Goal: Information Seeking & Learning: Understand process/instructions

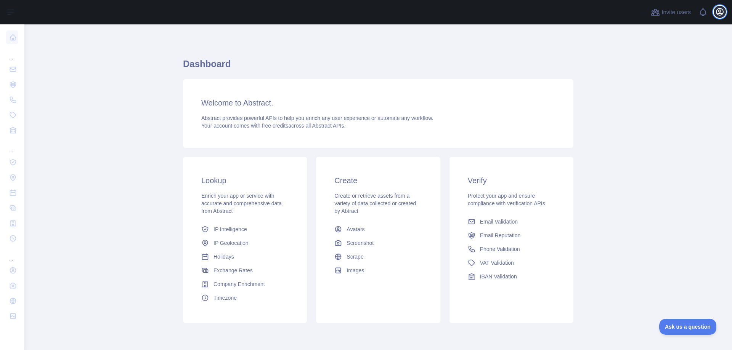
click at [718, 13] on icon "button" at bounding box center [719, 11] width 9 height 9
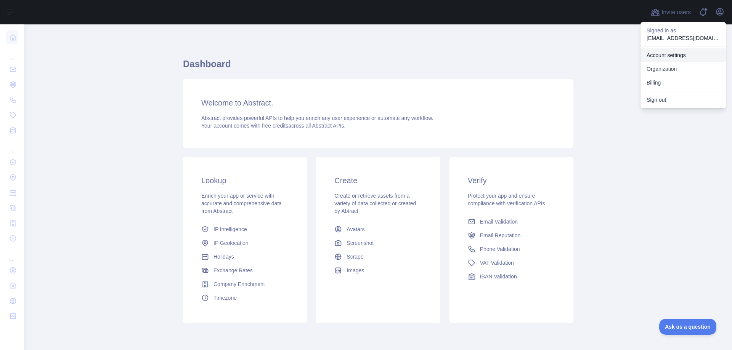
click at [669, 55] on link "Account settings" at bounding box center [682, 55] width 85 height 14
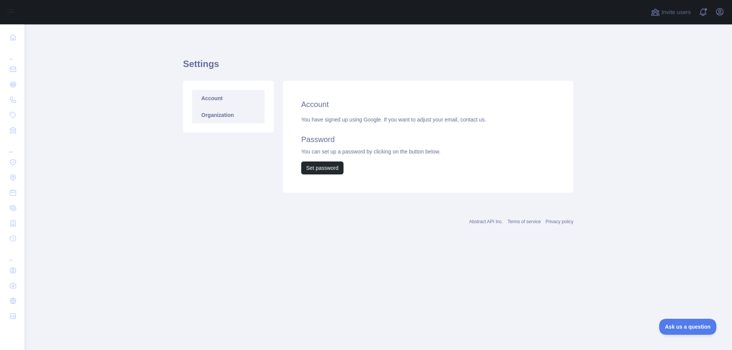
click at [230, 117] on link "Organization" at bounding box center [228, 115] width 72 height 17
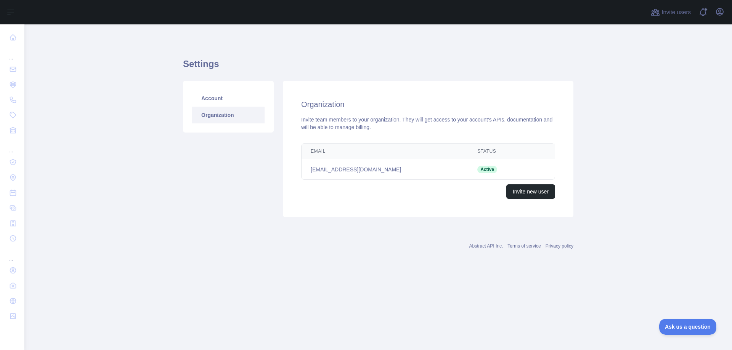
click at [432, 194] on div "Invite new user" at bounding box center [428, 191] width 254 height 14
click at [413, 108] on h2 "Organization" at bounding box center [428, 104] width 254 height 11
click at [539, 197] on button "Invite new user" at bounding box center [530, 191] width 49 height 14
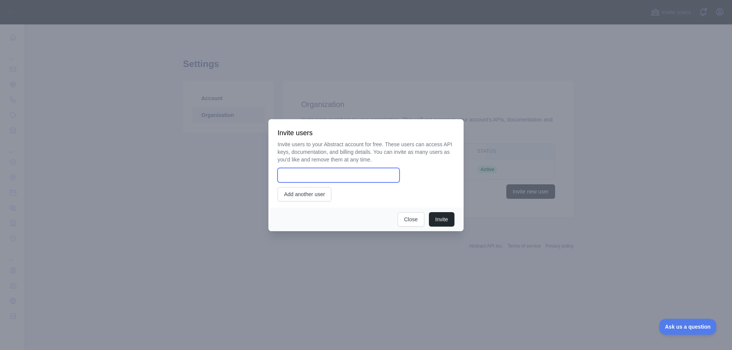
click at [344, 170] on input "email" at bounding box center [339, 175] width 122 height 14
type input "**********"
click at [440, 221] on button "Invite" at bounding box center [442, 219] width 26 height 14
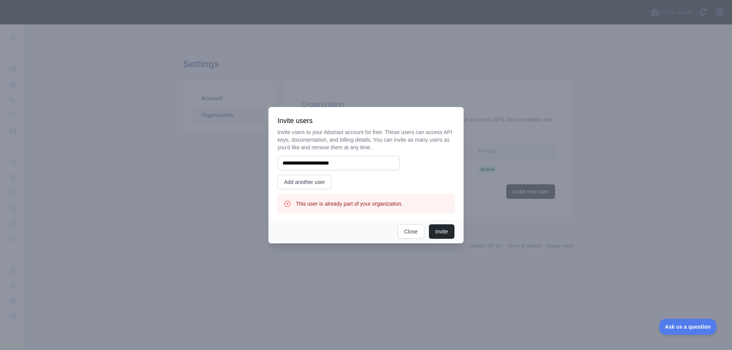
click at [350, 214] on div "**********" at bounding box center [365, 163] width 195 height 113
click at [406, 233] on button "Close" at bounding box center [411, 232] width 27 height 14
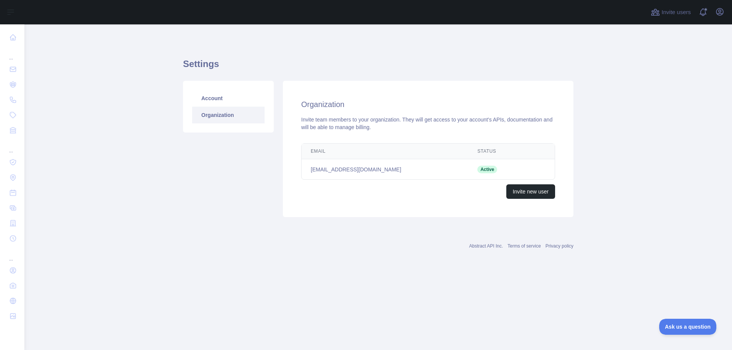
click at [408, 31] on div "Settings Account Organization Organization Invite team members to your organiza…" at bounding box center [378, 148] width 390 height 249
drag, startPoint x: 666, startPoint y: 13, endPoint x: 712, endPoint y: 26, distance: 47.9
click at [709, 26] on div "Invite users View notifications Open user menu Settings Account Organization Or…" at bounding box center [377, 175] width 707 height 350
click at [641, 154] on main "Settings Account Organization Organization Invite team members to your organiza…" at bounding box center [377, 187] width 707 height 326
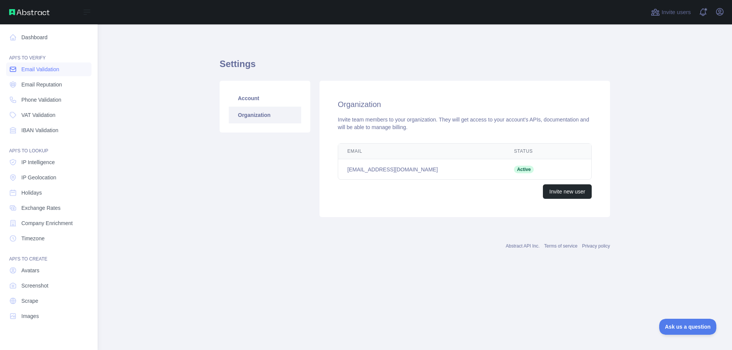
click at [44, 69] on span "Email Validation" at bounding box center [40, 70] width 38 height 8
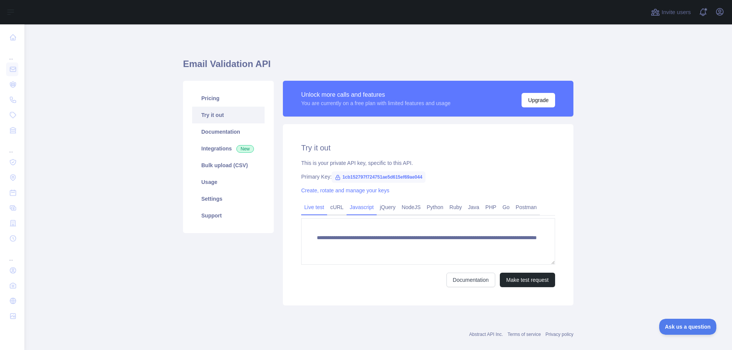
click at [356, 209] on link "Javascript" at bounding box center [361, 207] width 30 height 12
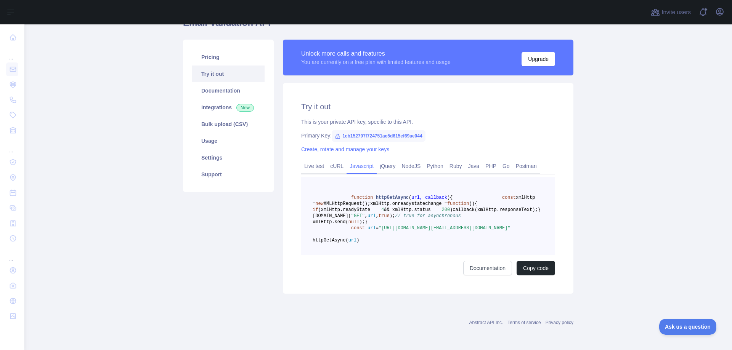
scroll to position [78, 0]
click at [383, 160] on link "jQuery" at bounding box center [388, 166] width 22 height 12
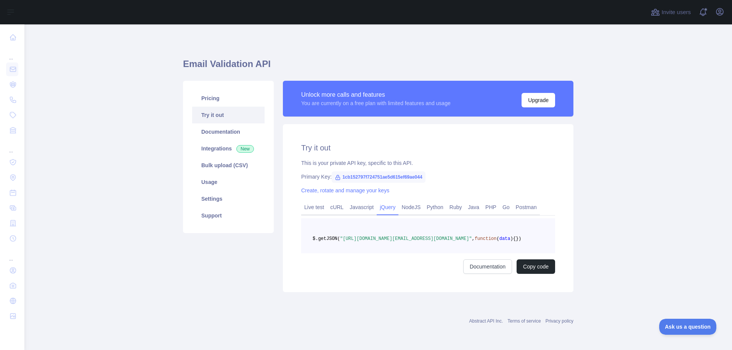
scroll to position [11, 0]
drag, startPoint x: 331, startPoint y: 235, endPoint x: 398, endPoint y: 236, distance: 66.7
click at [398, 236] on span ""[URL][DOMAIN_NAME][EMAIL_ADDRESS][DOMAIN_NAME]"" at bounding box center [406, 238] width 132 height 5
click at [413, 236] on span ""[URL][DOMAIN_NAME][EMAIL_ADDRESS][DOMAIN_NAME]"" at bounding box center [406, 238] width 132 height 5
click at [409, 236] on span ""[URL][DOMAIN_NAME][EMAIL_ADDRESS][DOMAIN_NAME]"" at bounding box center [406, 238] width 132 height 5
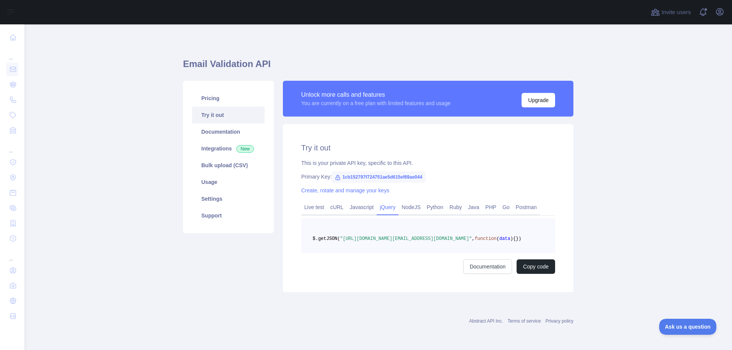
copy span "1cb152797f724751ae5d615ef69ae044"
